Goal: Check status

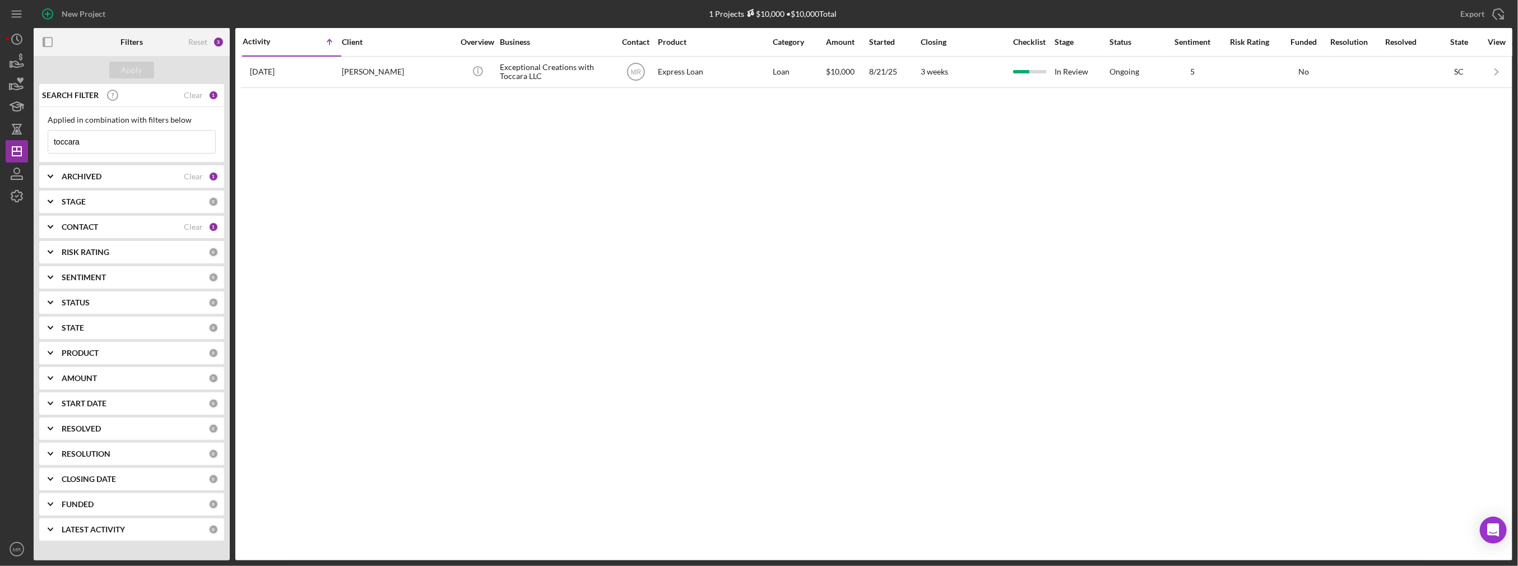
click at [123, 142] on input "toccara" at bounding box center [131, 142] width 167 height 22
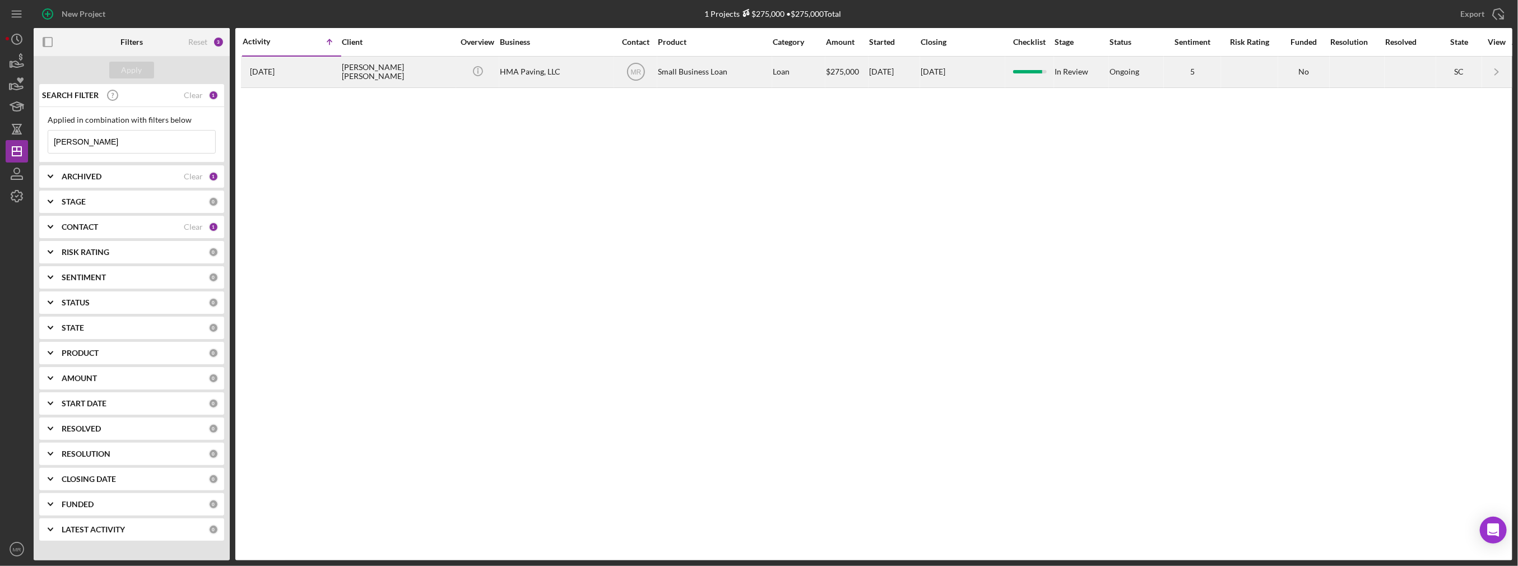
type input "[PERSON_NAME]"
click at [383, 73] on div "[PERSON_NAME] [PERSON_NAME]" at bounding box center [398, 72] width 112 height 30
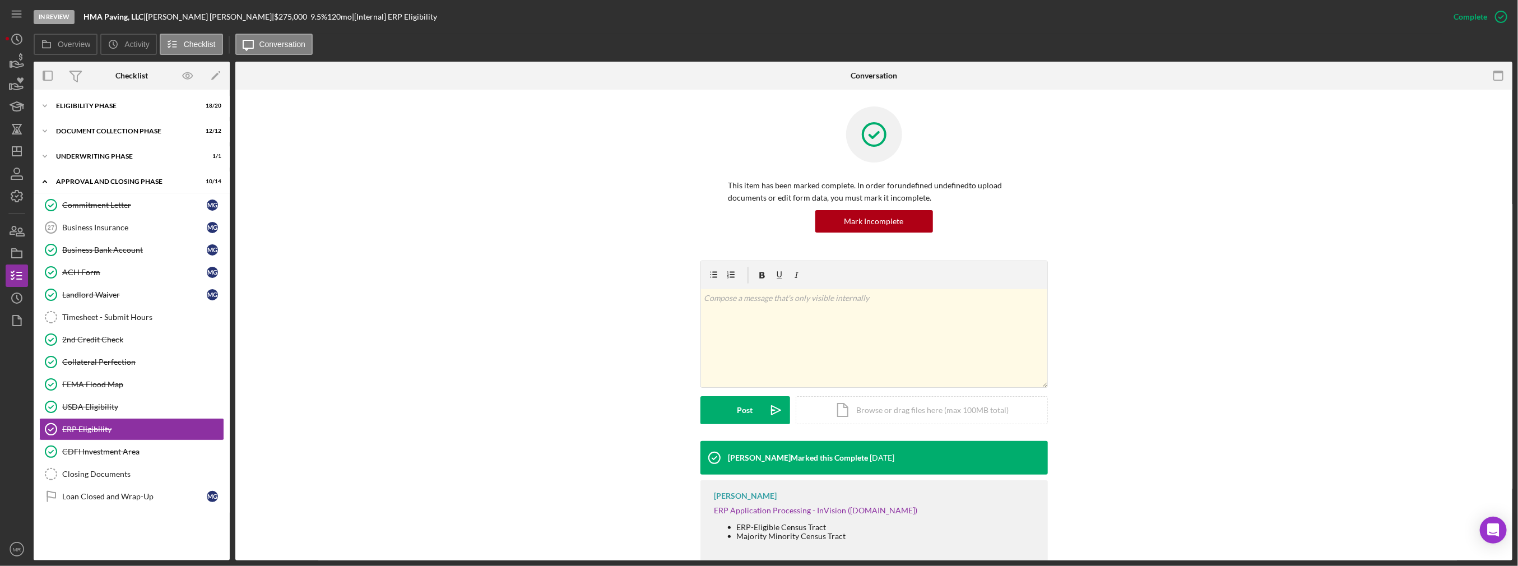
click at [464, 28] on div "In Review HMA Paving, LLC | [PERSON_NAME] [PERSON_NAME] | $275,000 $275,000 9.5…" at bounding box center [738, 17] width 1408 height 34
click at [1450, 34] on div "Overview Icon/History Activity Checklist Icon/Message Conversation" at bounding box center [773, 45] width 1478 height 22
click at [422, 42] on div "Overview Icon/History Activity Checklist Icon/Message Conversation" at bounding box center [773, 45] width 1478 height 22
click at [20, 159] on icon "Icon/Dashboard" at bounding box center [17, 151] width 28 height 28
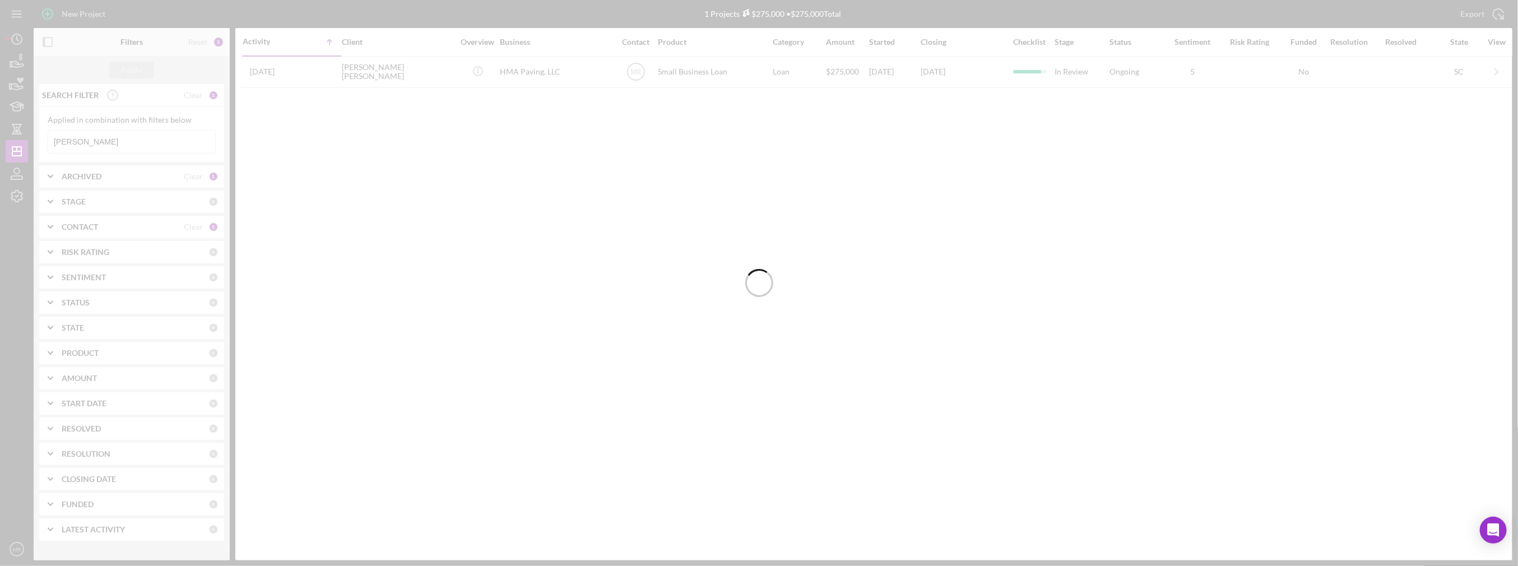
click at [18, 177] on div at bounding box center [759, 283] width 1518 height 566
